Goal: Task Accomplishment & Management: Manage account settings

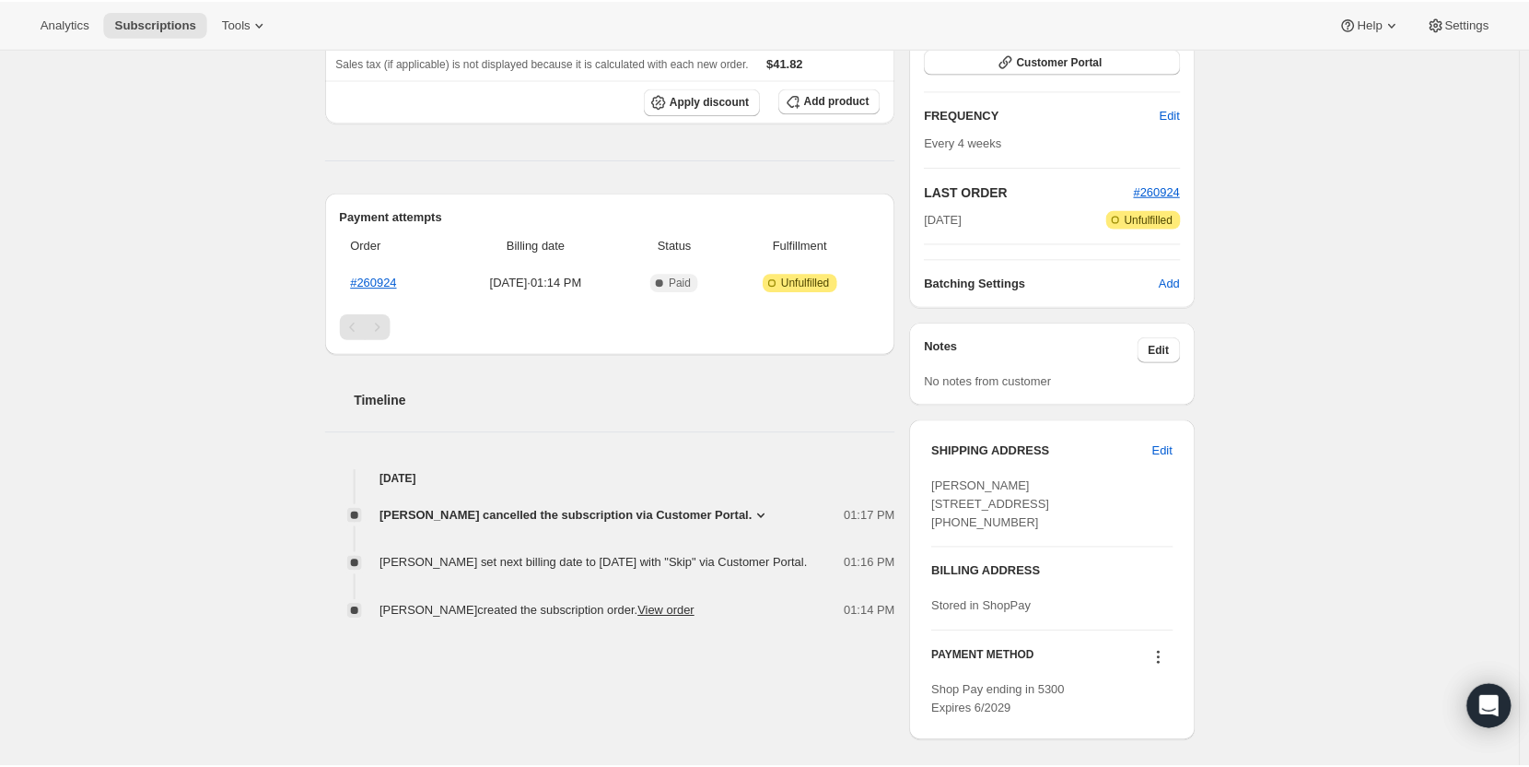
scroll to position [369, 0]
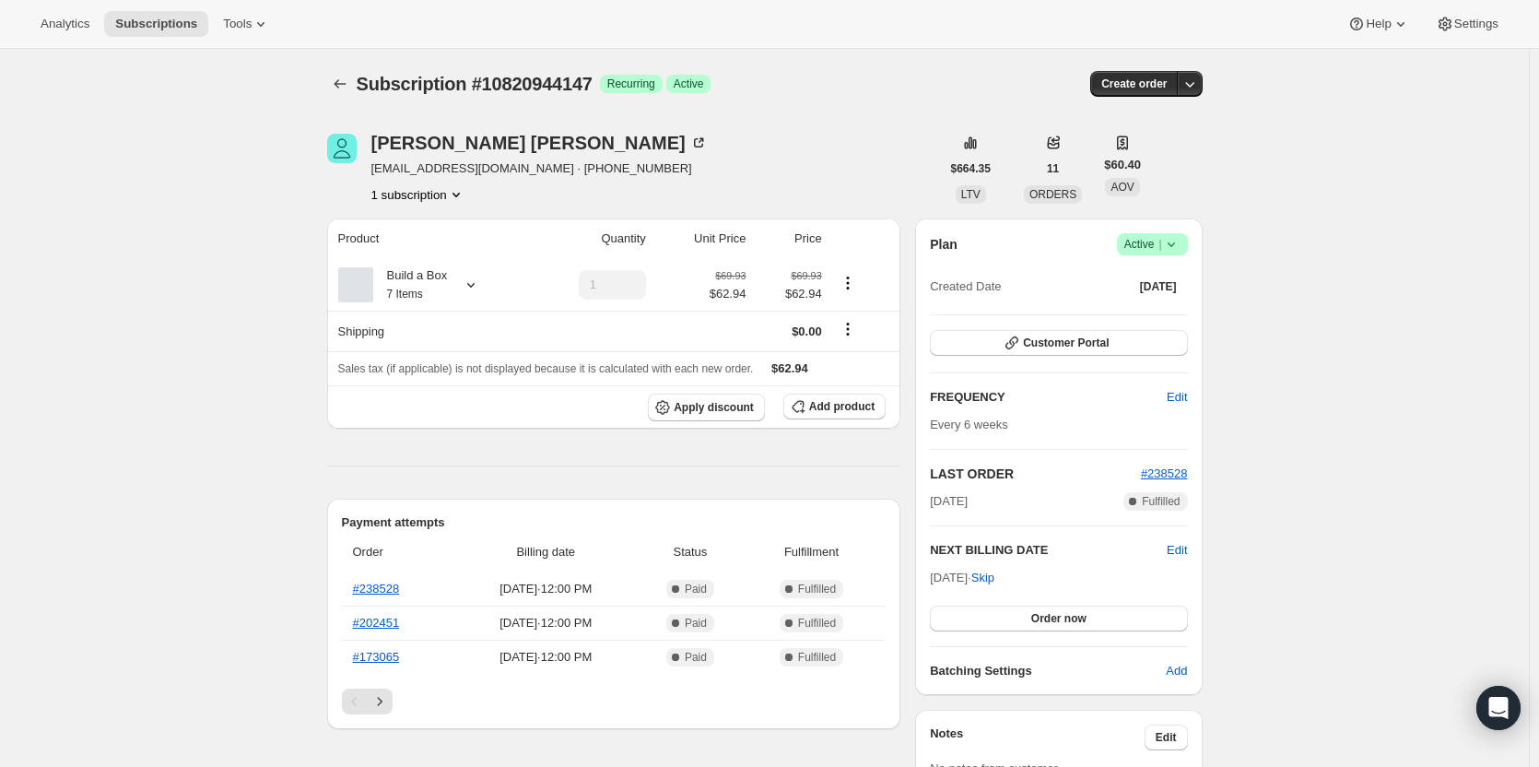
click at [1157, 247] on span "Active |" at bounding box center [1152, 244] width 56 height 18
click at [1155, 309] on span "Cancel subscription" at bounding box center [1158, 312] width 104 height 14
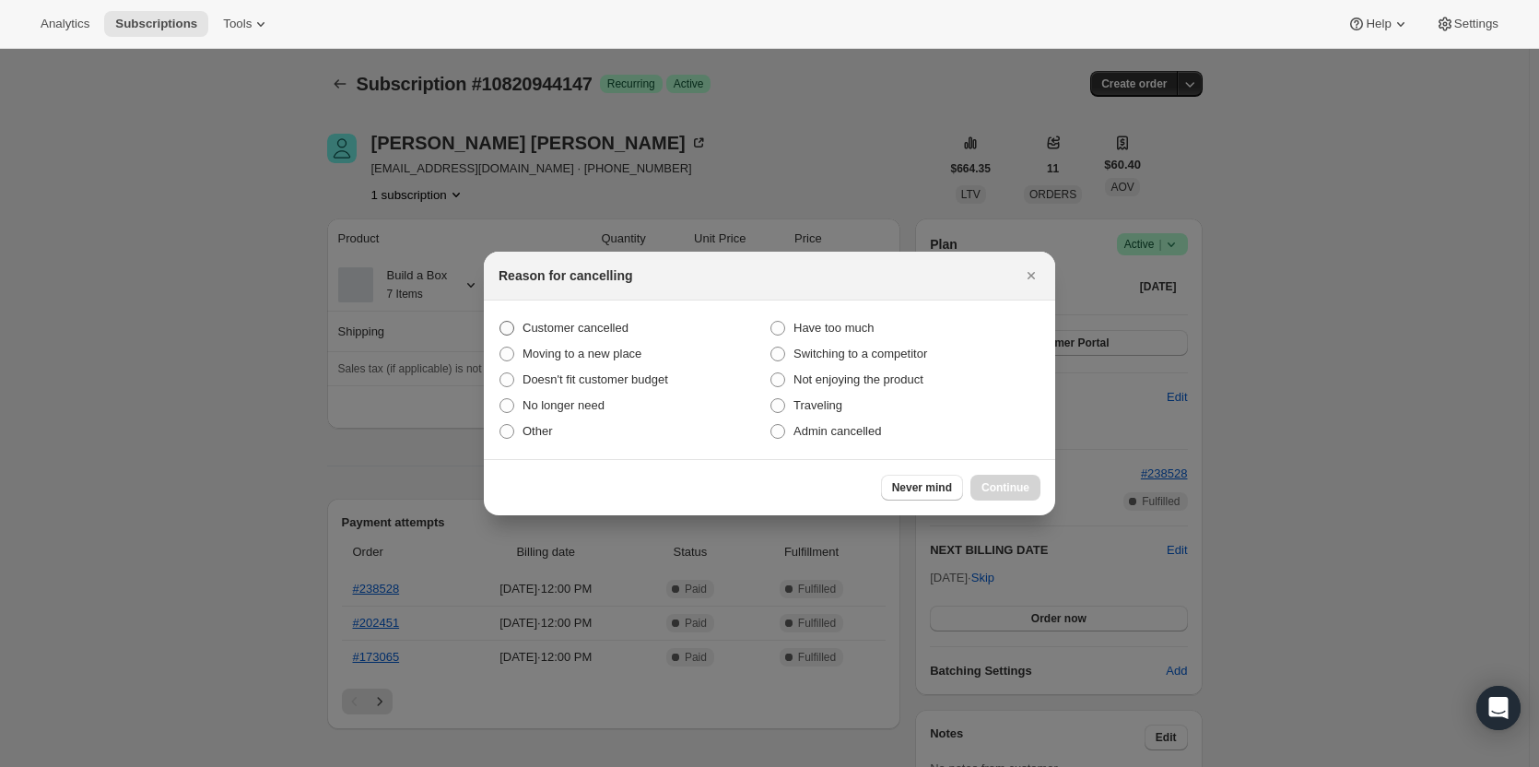
drag, startPoint x: 520, startPoint y: 325, endPoint x: 551, endPoint y: 338, distance: 33.9
click at [520, 327] on label "Customer cancelled" at bounding box center [633, 328] width 271 height 26
click at [500, 322] on input "Customer cancelled" at bounding box center [499, 321] width 1 height 1
radio input "true"
click at [1013, 493] on span "Continue" at bounding box center [1005, 487] width 48 height 15
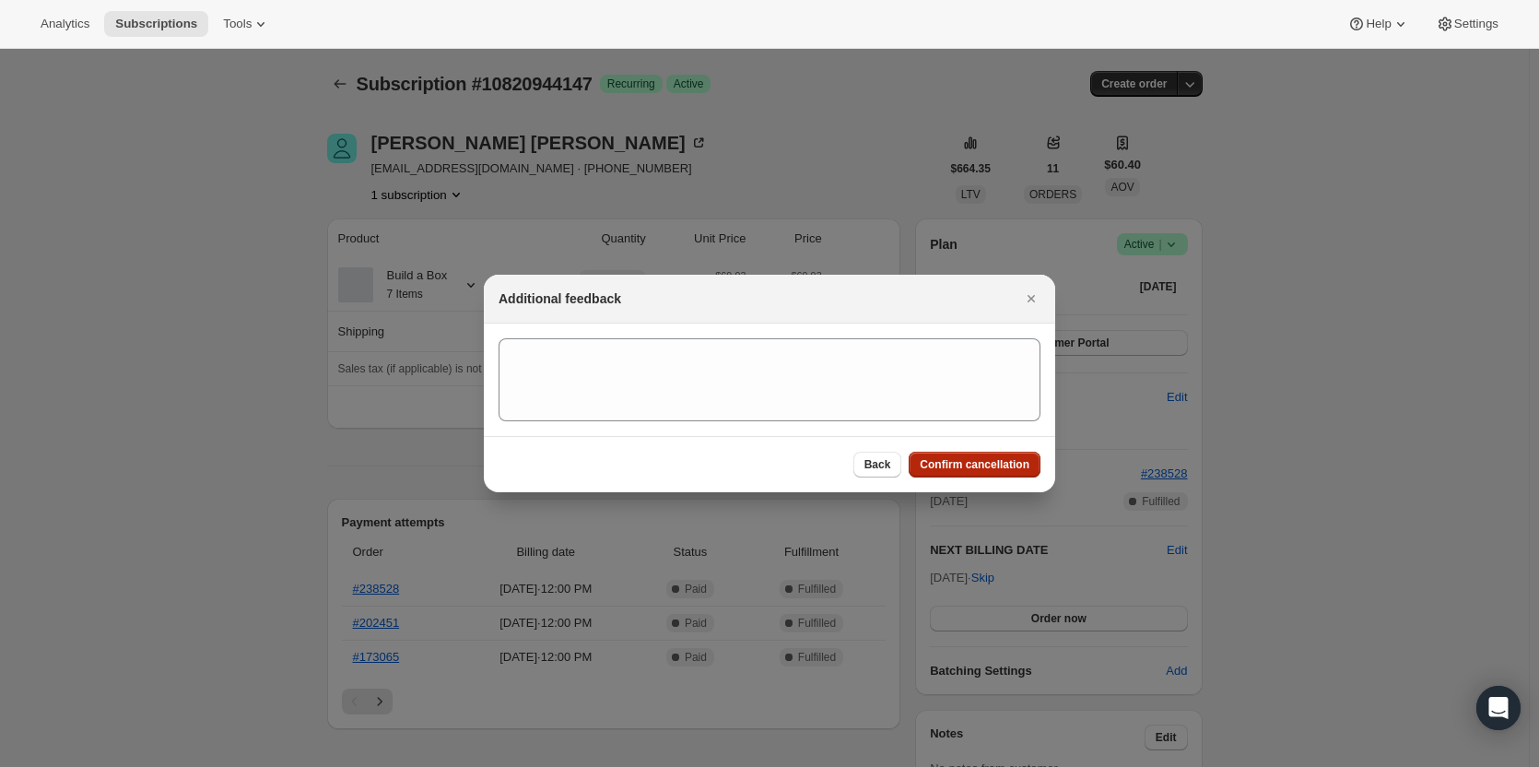
click at [974, 474] on button "Confirm cancellation" at bounding box center [974, 464] width 132 height 26
